Goal: Task Accomplishment & Management: Complete application form

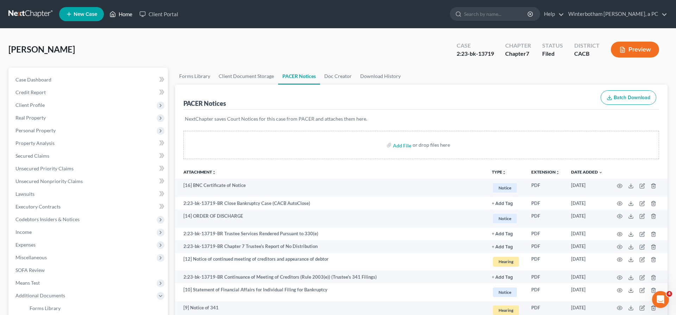
click at [106, 11] on link "Home" at bounding box center [121, 14] width 30 height 13
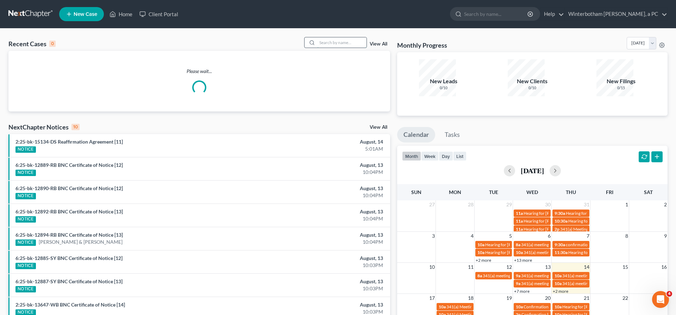
click at [360, 37] on input "search" at bounding box center [341, 42] width 49 height 10
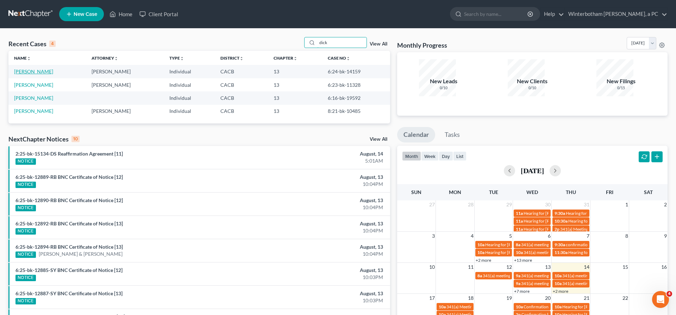
type input "dick"
click at [41, 68] on link "[PERSON_NAME]" at bounding box center [33, 71] width 39 height 6
select select "2"
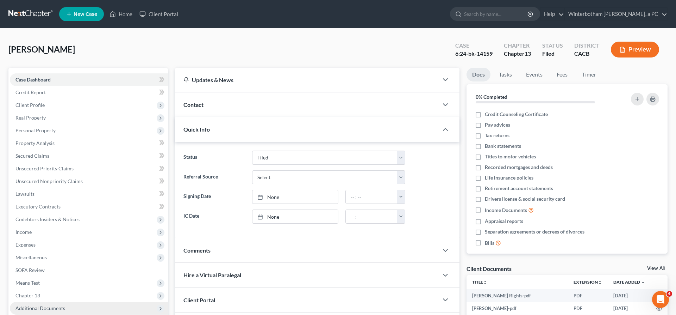
click at [44, 305] on span "Additional Documents" at bounding box center [40, 308] width 50 height 6
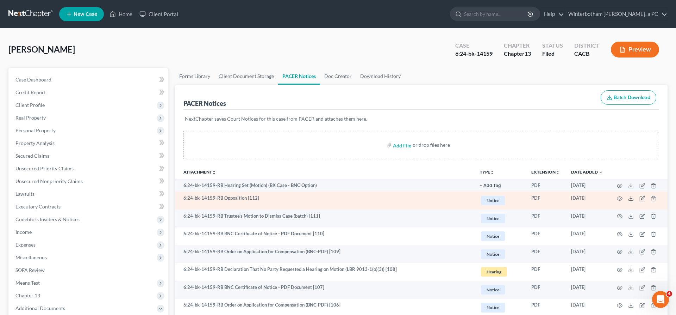
click at [633, 199] on icon at bounding box center [631, 199] width 4 height 1
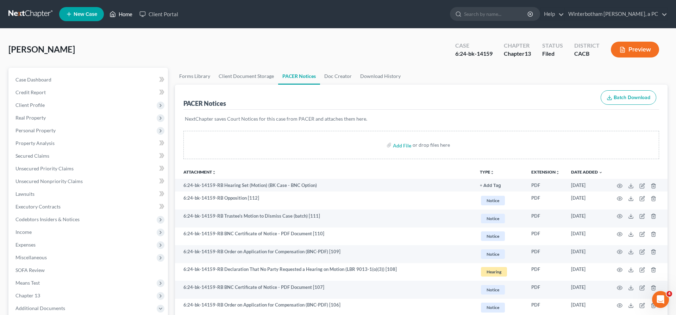
click at [107, 11] on link "Home" at bounding box center [121, 14] width 30 height 13
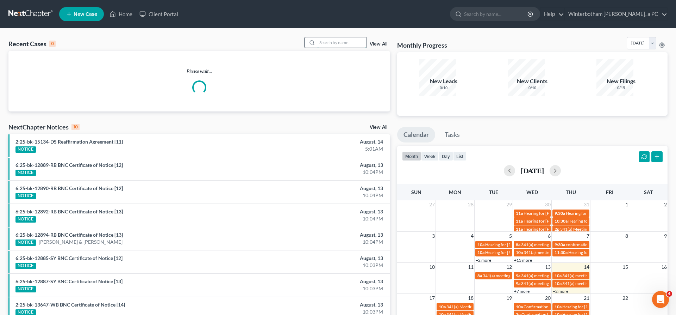
click at [358, 37] on input "search" at bounding box center [341, 42] width 49 height 10
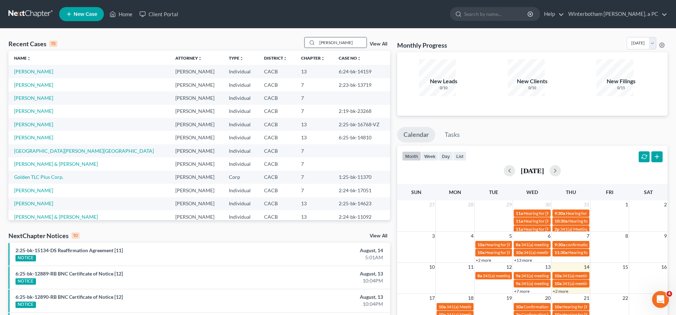
type input "[PERSON_NAME]"
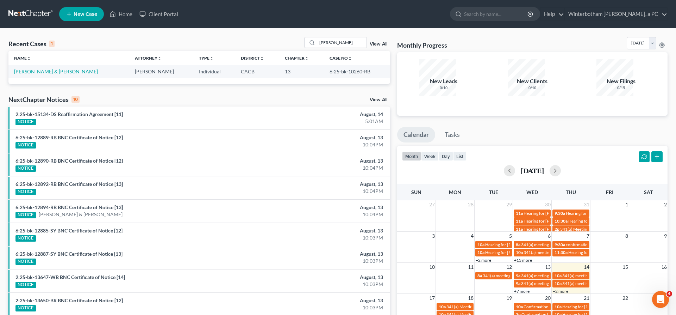
click at [46, 68] on link "[PERSON_NAME] & [PERSON_NAME]" at bounding box center [56, 71] width 84 height 6
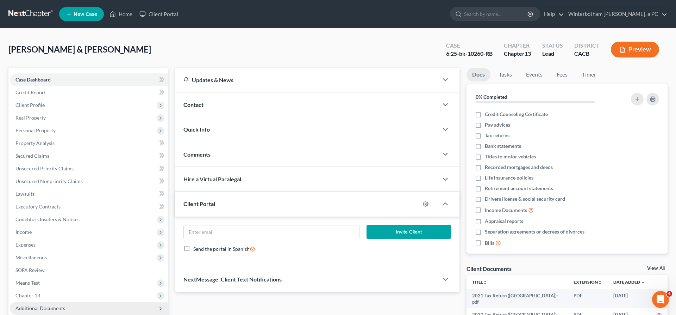
click at [35, 305] on span "Additional Documents" at bounding box center [40, 308] width 50 height 6
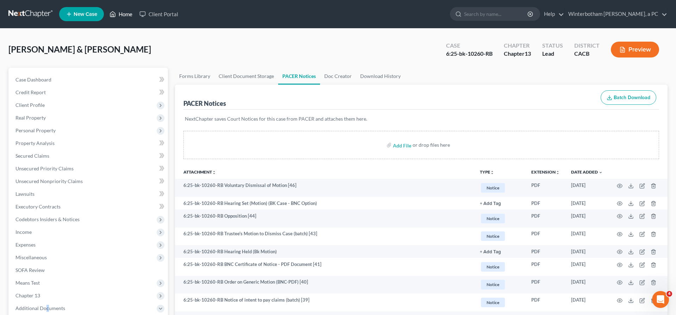
click at [106, 12] on link "Home" at bounding box center [121, 14] width 30 height 13
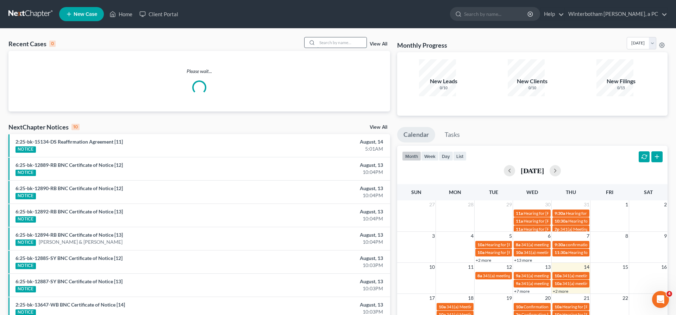
click at [354, 37] on input "search" at bounding box center [341, 42] width 49 height 10
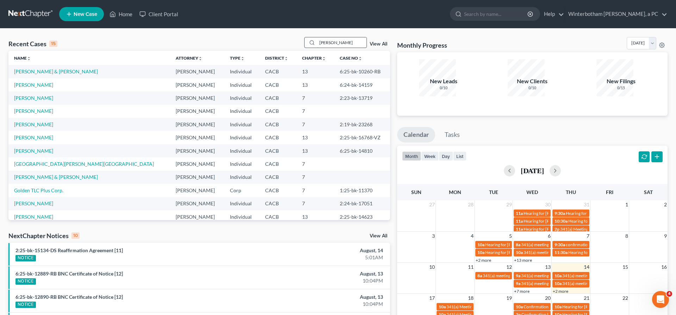
type input "[PERSON_NAME]"
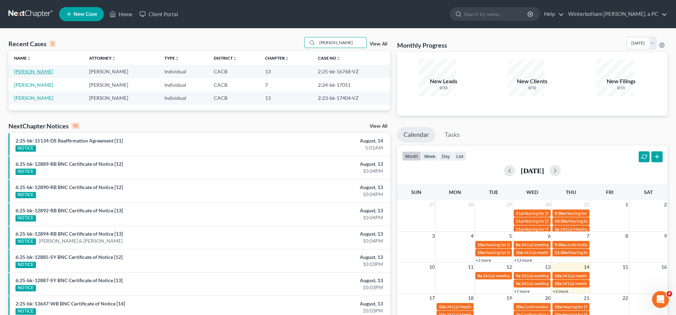
click at [29, 68] on link "[PERSON_NAME]" at bounding box center [33, 71] width 39 height 6
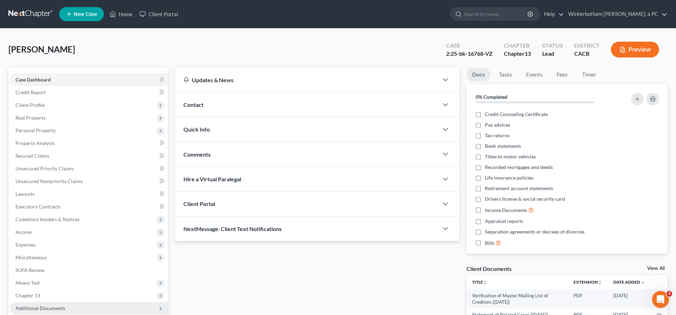
click at [56, 301] on span "Additional Documents" at bounding box center [89, 307] width 158 height 13
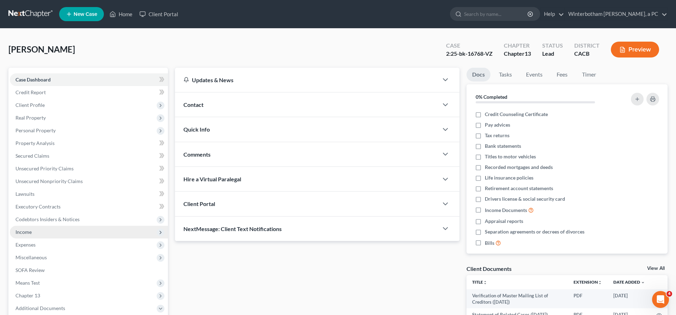
click at [36, 225] on span "Income" at bounding box center [89, 231] width 158 height 13
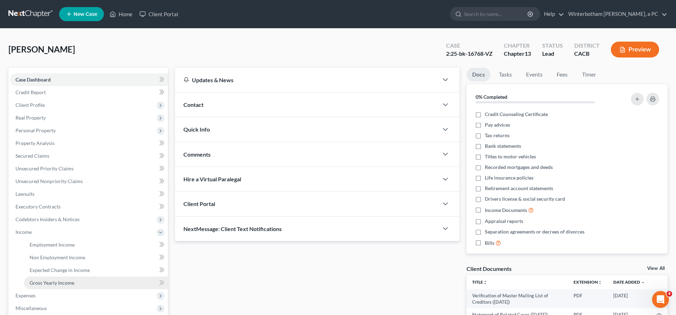
click at [49, 279] on span "Gross Yearly Income" at bounding box center [52, 282] width 45 height 6
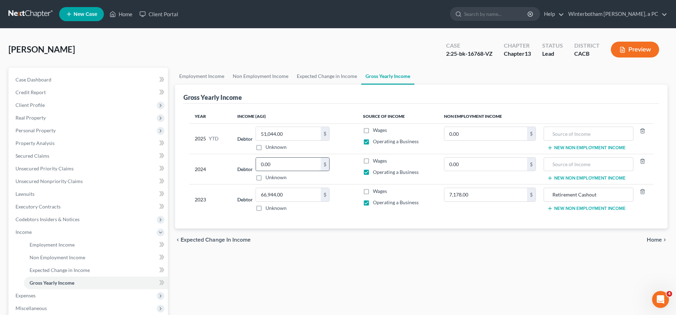
click at [261, 157] on input "0.00" at bounding box center [288, 163] width 65 height 13
type input "68,000"
click at [306, 207] on div "Employment Income Non Employment Income Expected Change in Income Gross Yearly …" at bounding box center [422, 239] width 500 height 343
click at [231, 37] on div "[PERSON_NAME] Upgraded Case 2:25-bk-16768-VZ Chapter Chapter 13 Status Lead Dis…" at bounding box center [337, 52] width 659 height 31
click at [29, 289] on span "Expenses" at bounding box center [89, 295] width 158 height 13
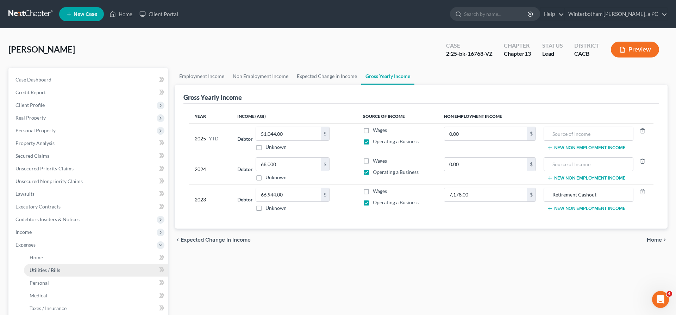
click at [51, 263] on link "Utilities / Bills" at bounding box center [96, 269] width 144 height 13
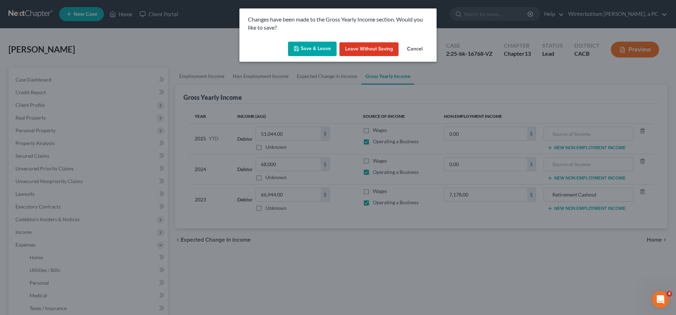
click at [326, 42] on button "Save & Leave" at bounding box center [312, 49] width 49 height 15
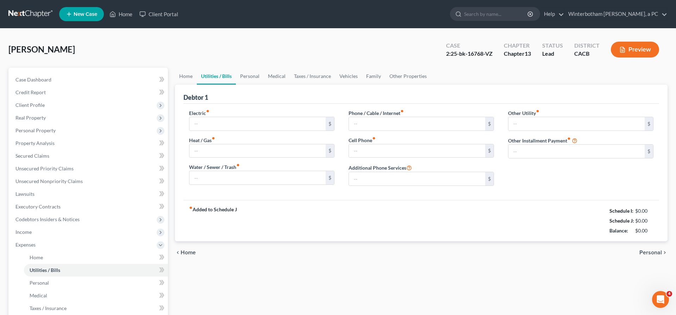
type input "250.00"
type input "0.00"
type input "47.00"
type input "55.00"
type input "0.00"
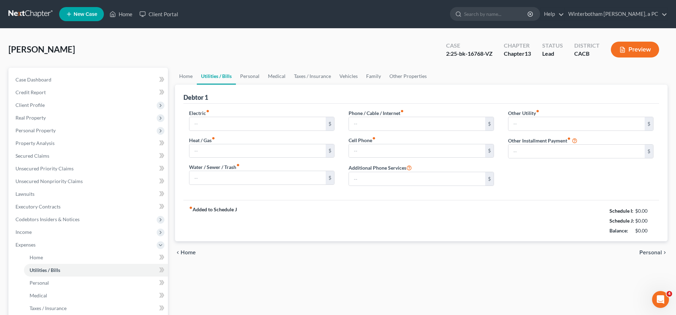
type input "0.00"
click at [106, 12] on link "Home" at bounding box center [121, 14] width 30 height 13
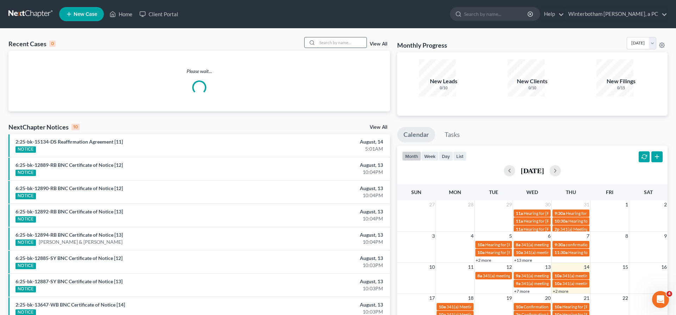
click at [342, 37] on input "search" at bounding box center [341, 42] width 49 height 10
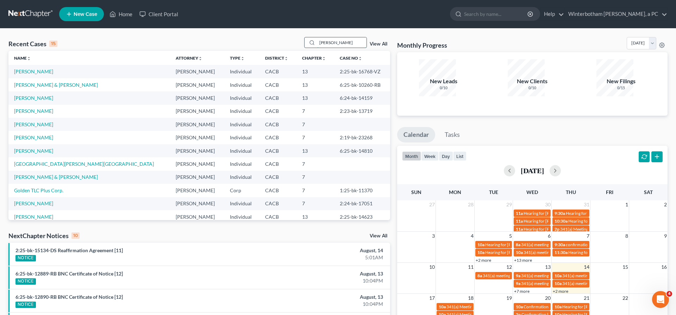
type input "[PERSON_NAME]"
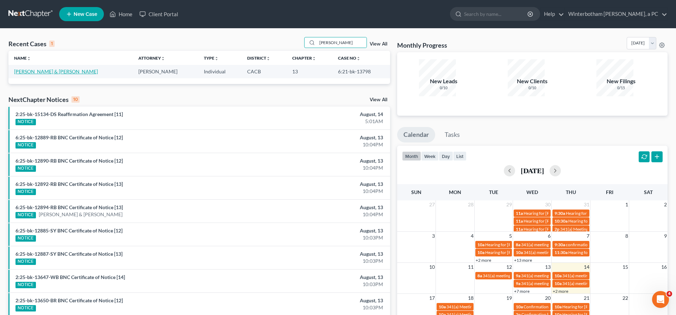
click at [44, 68] on link "[PERSON_NAME] & [PERSON_NAME]" at bounding box center [56, 71] width 84 height 6
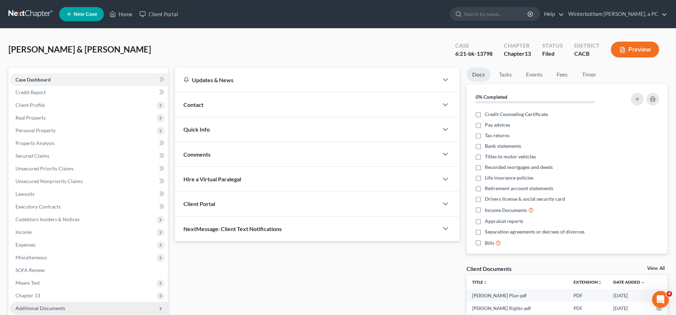
click at [45, 305] on span "Additional Documents" at bounding box center [40, 308] width 50 height 6
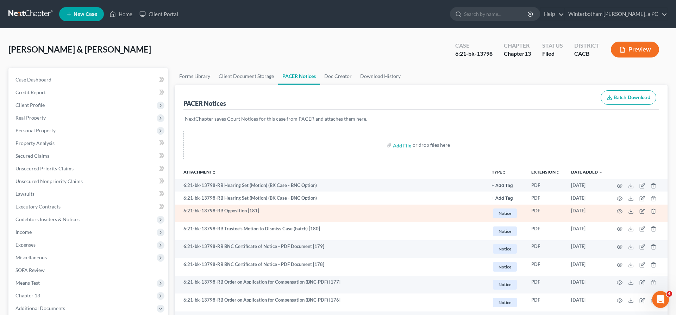
click at [293, 204] on td "6:21-bk-13798-RB Opposition [181]" at bounding box center [330, 213] width 311 height 18
click at [633, 211] on polyline at bounding box center [631, 211] width 2 height 1
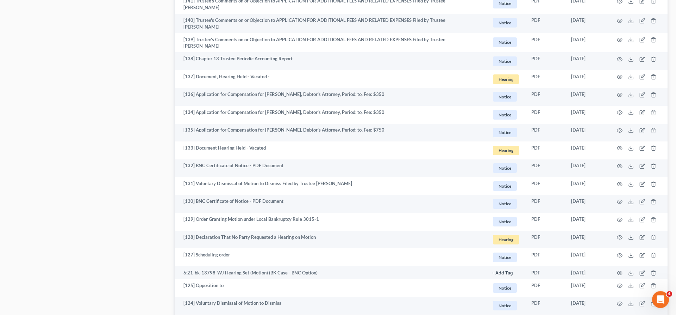
scroll to position [943, 0]
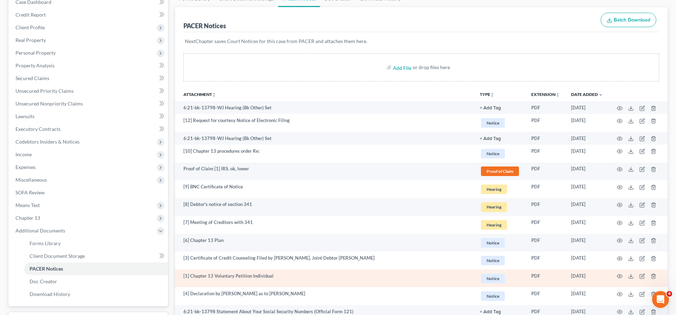
click at [259, 269] on td "[1] Chapter 13 Voluntary Petition Individual" at bounding box center [324, 278] width 299 height 18
click at [631, 274] on line at bounding box center [631, 275] width 0 height 3
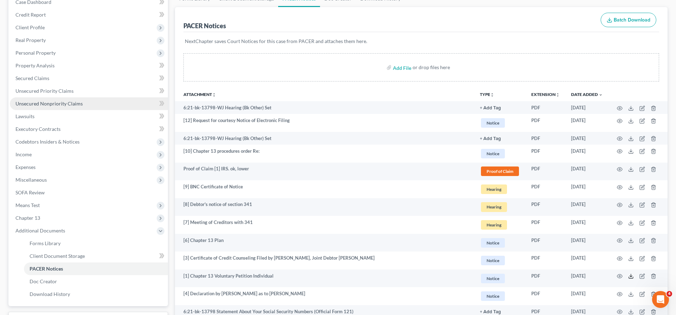
scroll to position [0, 0]
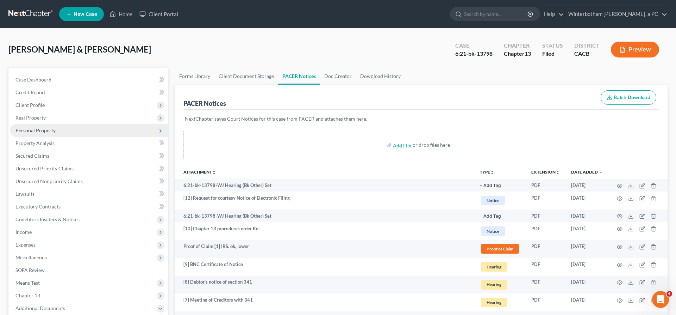
click at [33, 127] on span "Personal Property" at bounding box center [35, 130] width 40 height 6
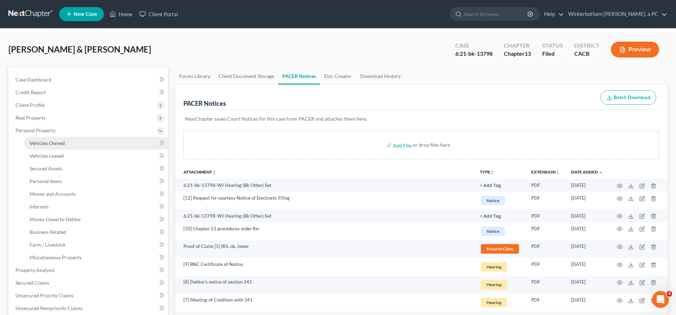
click at [45, 140] on span "Vehicles Owned" at bounding box center [47, 143] width 35 height 6
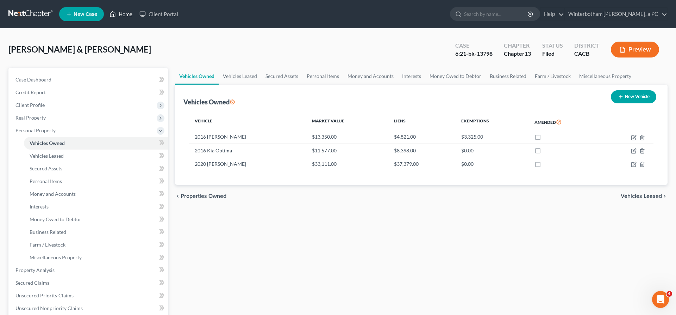
click at [106, 12] on link "Home" at bounding box center [121, 14] width 30 height 13
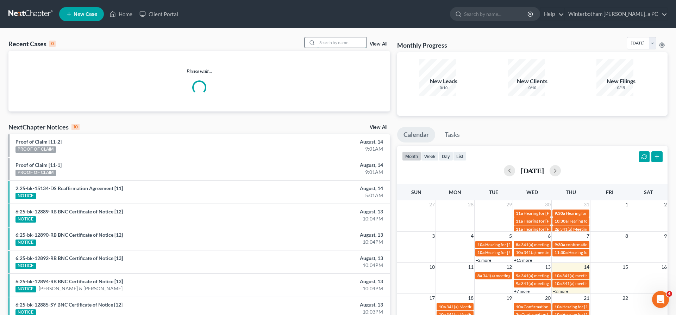
click at [360, 37] on input "search" at bounding box center [341, 42] width 49 height 10
type input "[PERSON_NAME]"
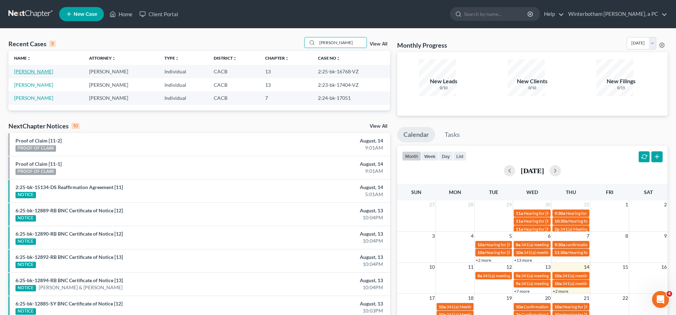
click at [29, 68] on link "[PERSON_NAME]" at bounding box center [33, 71] width 39 height 6
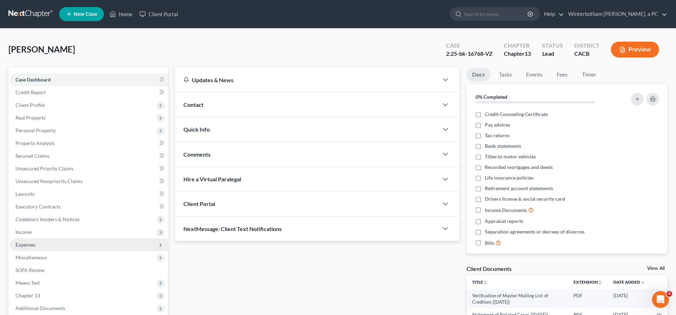
click at [30, 238] on span "Expenses" at bounding box center [89, 244] width 158 height 13
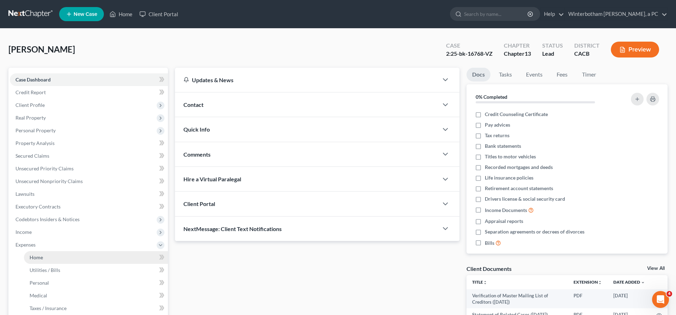
click at [43, 251] on link "Home" at bounding box center [96, 257] width 144 height 13
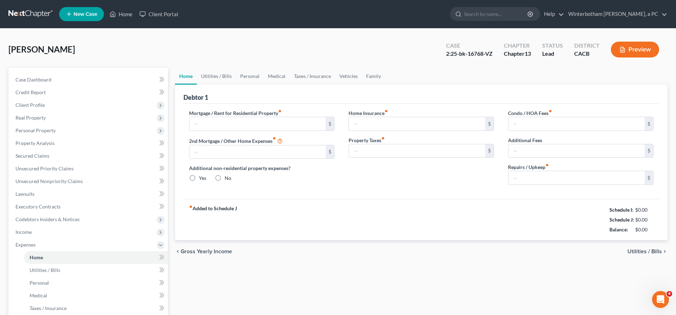
type input "2,103.00"
type input "0.00"
radio input "true"
type input "0.00"
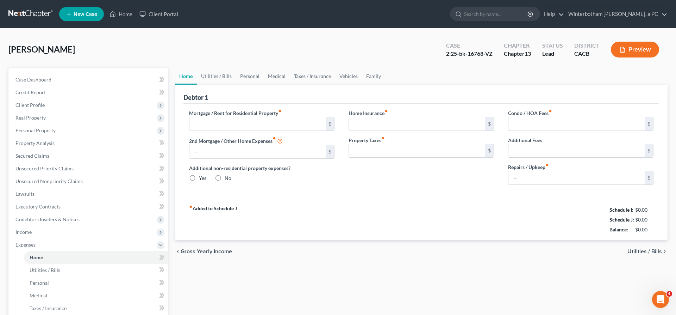
type input "0.00"
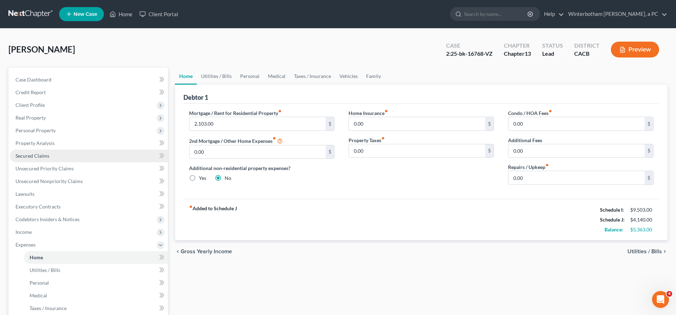
click at [31, 149] on link "Secured Claims" at bounding box center [89, 155] width 158 height 13
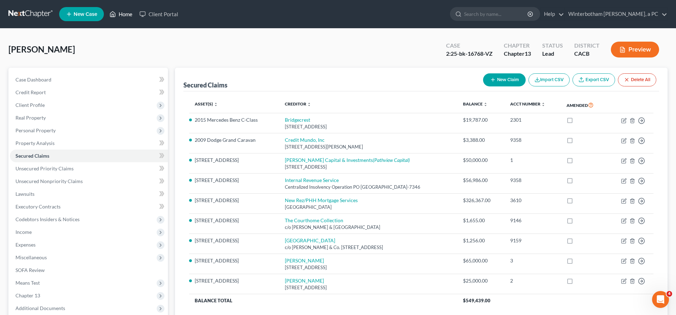
click at [106, 11] on link "Home" at bounding box center [121, 14] width 30 height 13
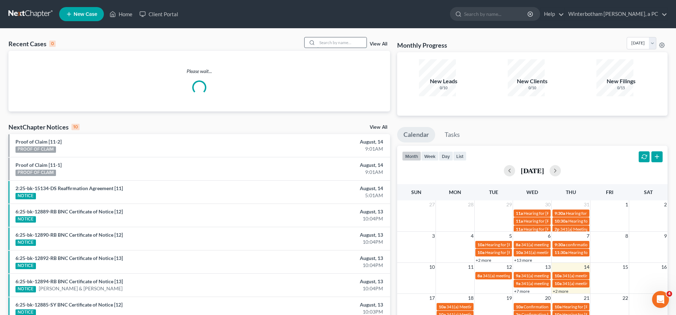
click at [354, 37] on input "search" at bounding box center [341, 42] width 49 height 10
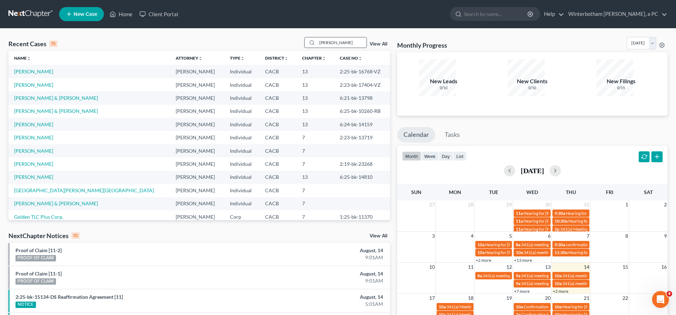
type input "[PERSON_NAME]"
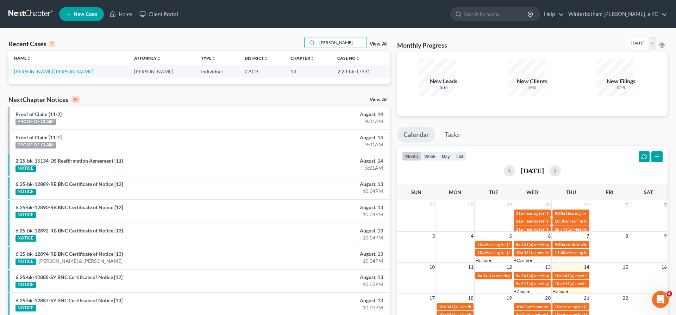
click at [26, 68] on link "[PERSON_NAME] [PERSON_NAME]" at bounding box center [53, 71] width 79 height 6
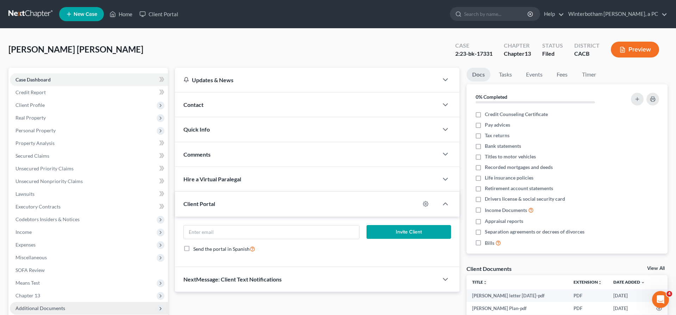
click at [56, 301] on span "Additional Documents" at bounding box center [89, 307] width 158 height 13
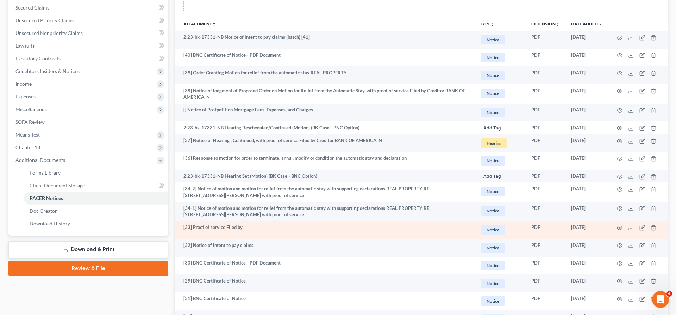
scroll to position [118, 0]
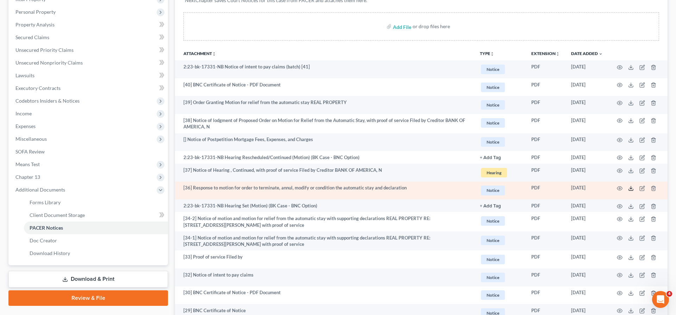
click at [634, 185] on icon at bounding box center [631, 188] width 6 height 6
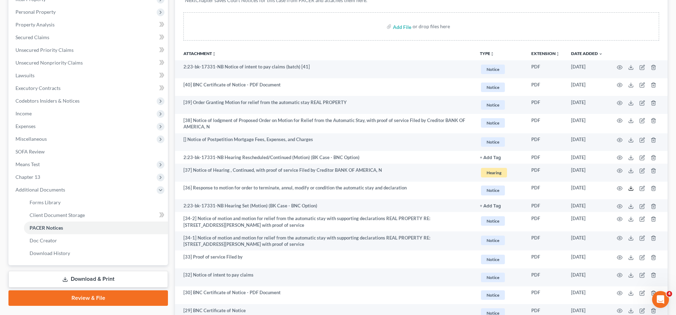
scroll to position [0, 0]
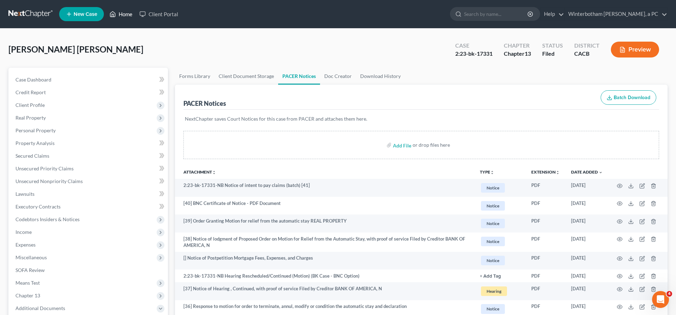
click at [106, 11] on link "Home" at bounding box center [121, 14] width 30 height 13
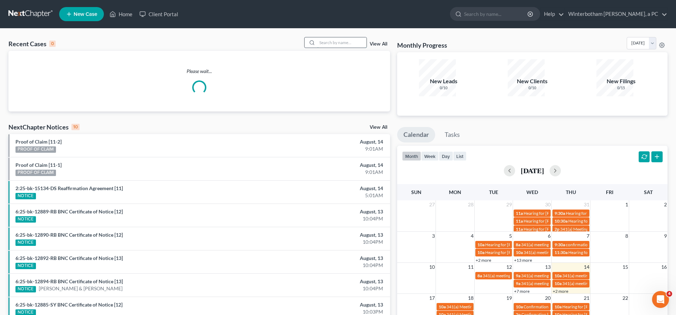
click at [342, 37] on input "search" at bounding box center [341, 42] width 49 height 10
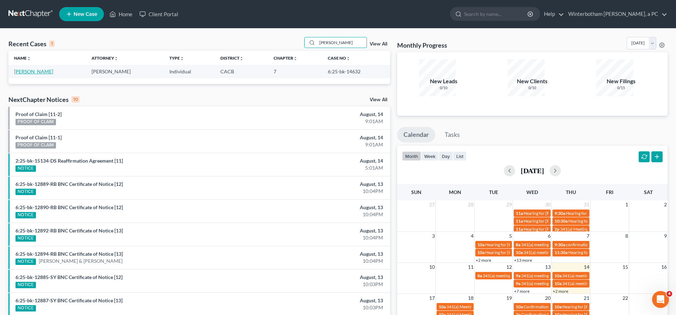
type input "[PERSON_NAME]"
click at [24, 68] on link "[PERSON_NAME]" at bounding box center [33, 71] width 39 height 6
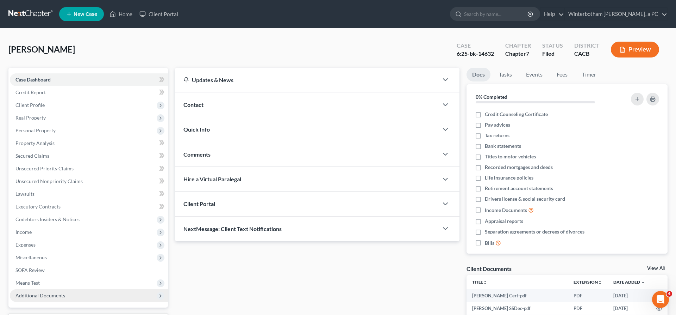
click at [59, 289] on span "Additional Documents" at bounding box center [89, 295] width 158 height 13
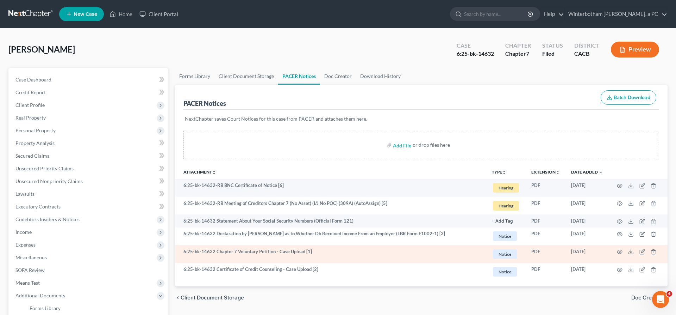
click at [634, 249] on icon at bounding box center [631, 252] width 6 height 6
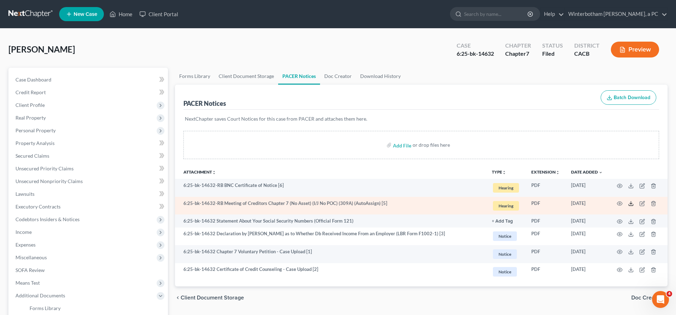
click at [634, 200] on icon at bounding box center [631, 203] width 6 height 6
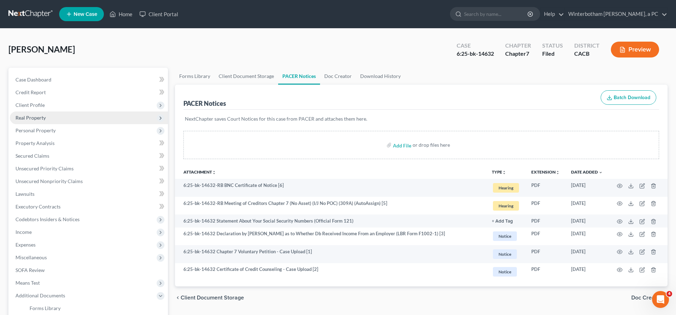
click at [58, 111] on span "Real Property" at bounding box center [89, 117] width 158 height 13
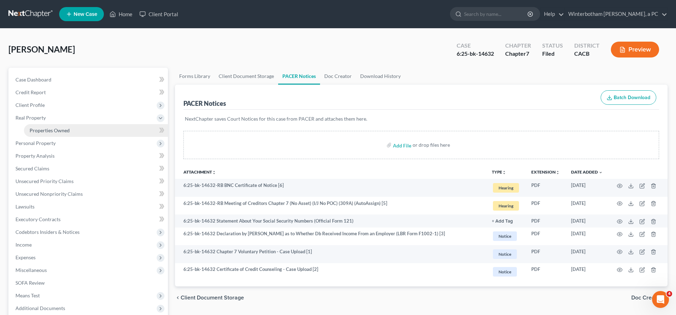
click at [60, 124] on link "Properties Owned" at bounding box center [96, 130] width 144 height 13
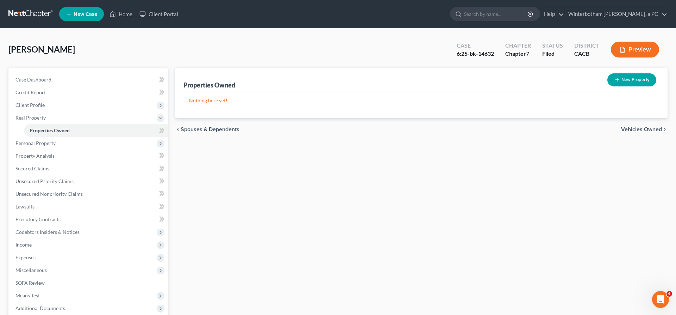
click at [250, 117] on div "Properties Owned New Property Nothing here yet! Property Market Value Liens Exe…" at bounding box center [422, 214] width 500 height 293
